Goal: Navigation & Orientation: Understand site structure

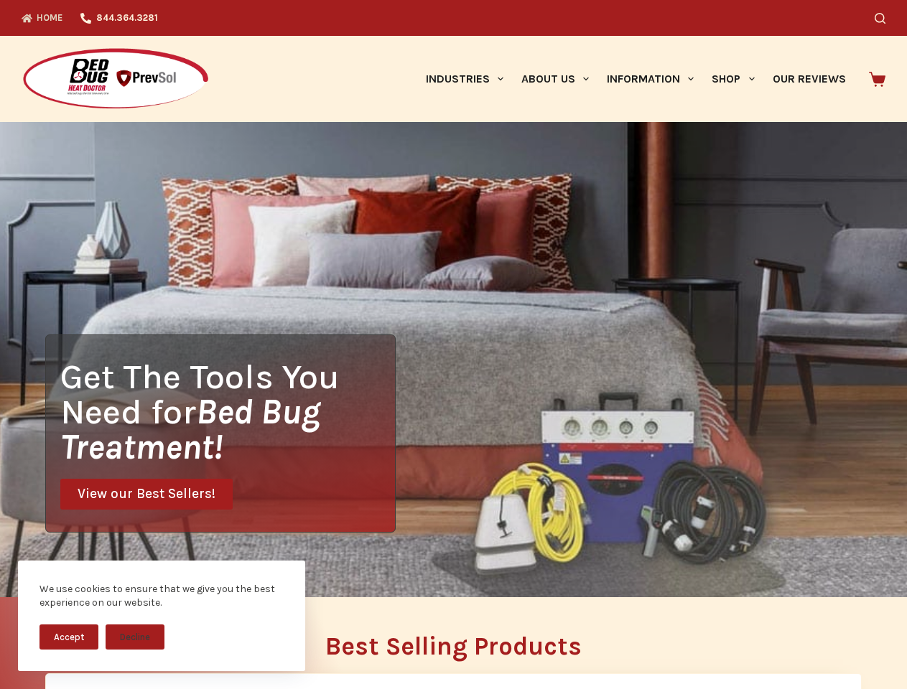
click at [453, 345] on div "Get The Tools You Need for Bed Bug Treatment! View our Best Sellers!" at bounding box center [453, 359] width 907 height 475
click at [69, 637] on button "Accept" at bounding box center [68, 636] width 59 height 25
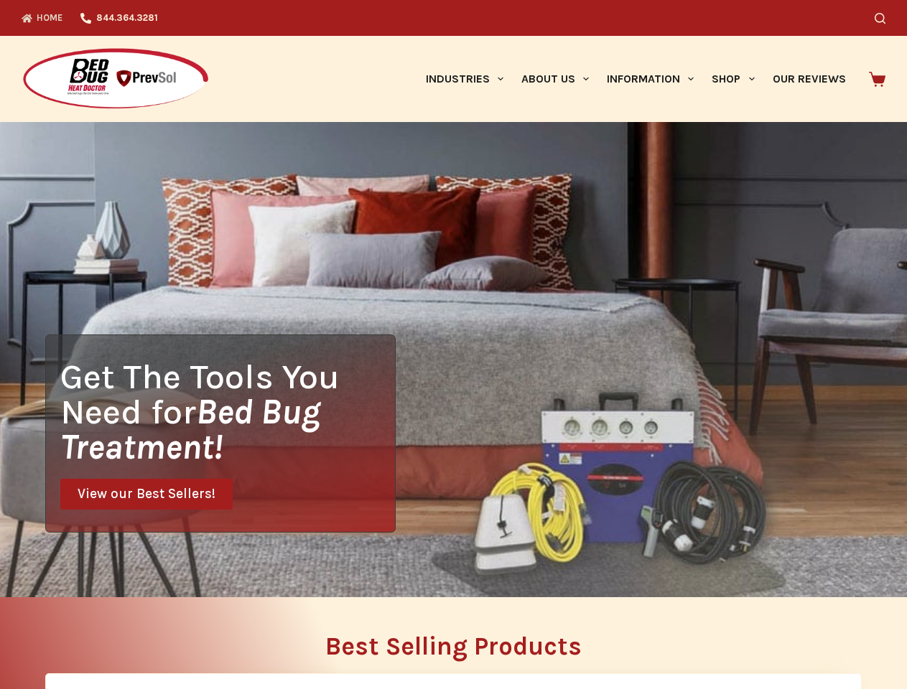
click at [135, 637] on button "Decline" at bounding box center [135, 647] width 59 height 25
click at [885, 18] on icon "Search" at bounding box center [879, 18] width 11 height 11
click at [469, 79] on link "Industries" at bounding box center [463, 79] width 95 height 86
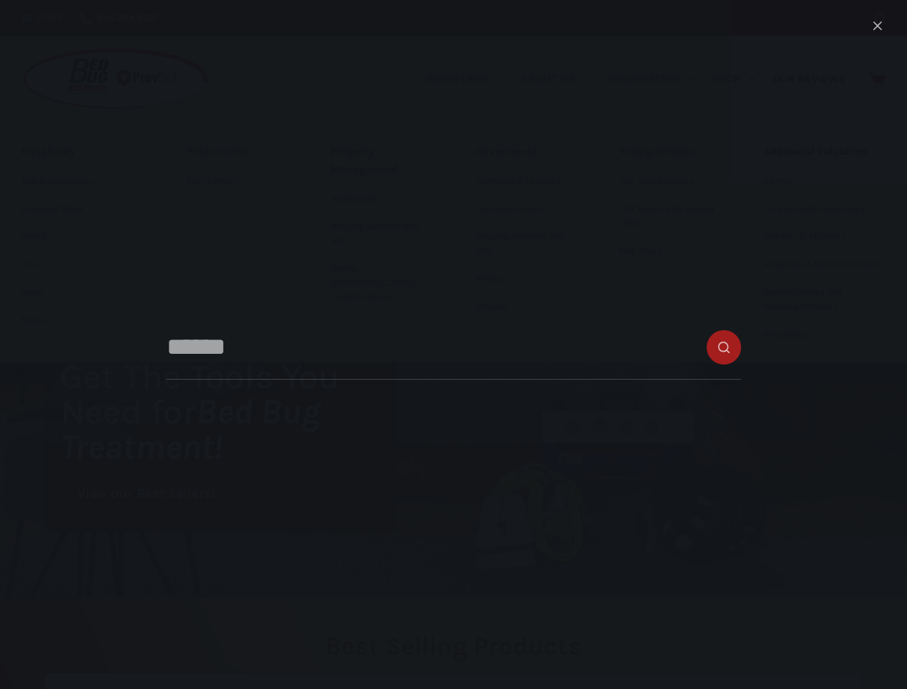
click at [561, 79] on link "About Us" at bounding box center [554, 79] width 85 height 86
click at [656, 79] on link "Information" at bounding box center [650, 79] width 105 height 86
click at [739, 79] on link "Shop" at bounding box center [733, 79] width 60 height 86
